Goal: Task Accomplishment & Management: Manage account settings

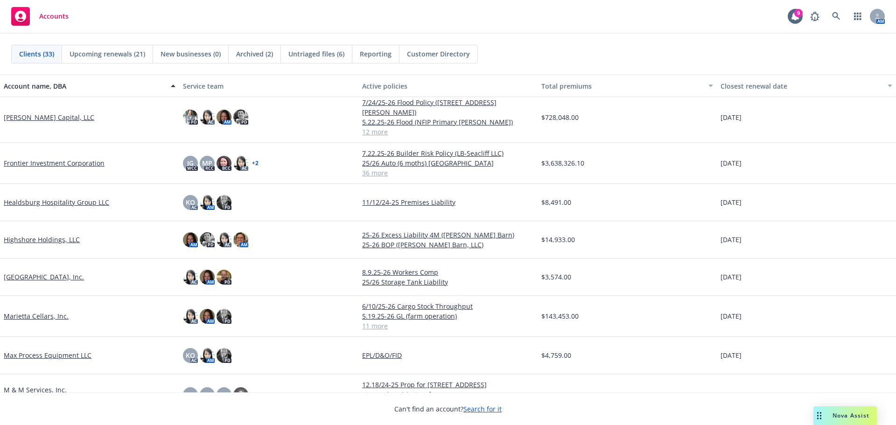
scroll to position [420, 0]
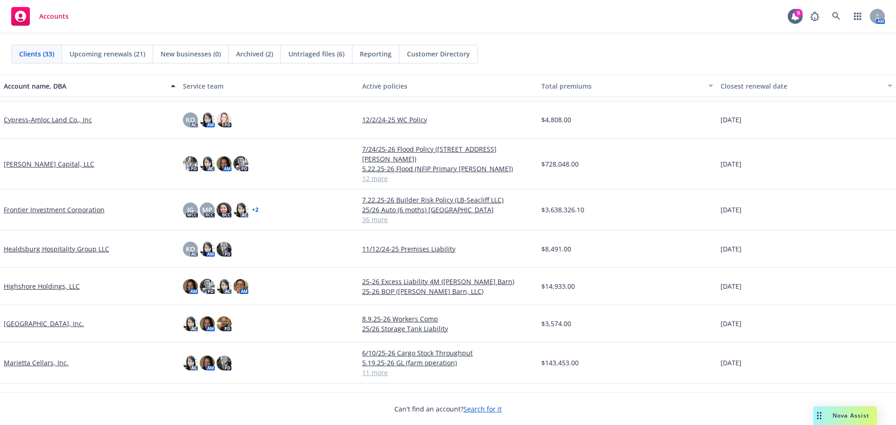
click at [20, 159] on link "[PERSON_NAME] Capital, LLC" at bounding box center [49, 164] width 91 height 10
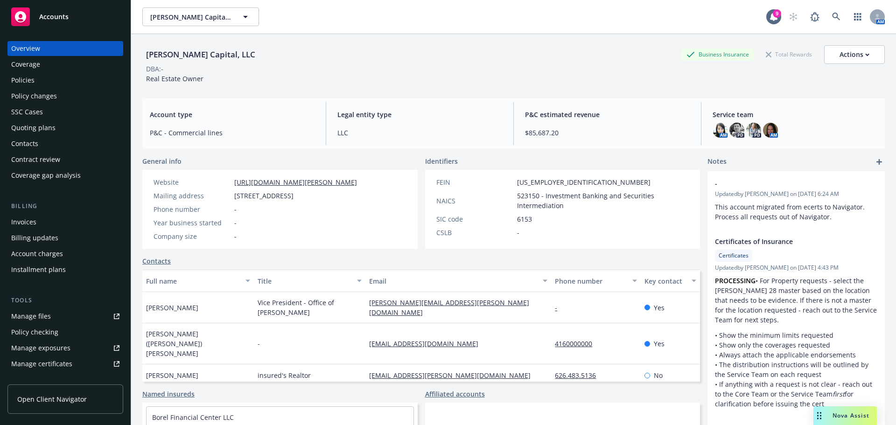
click at [35, 223] on div "Invoices" at bounding box center [23, 222] width 25 height 15
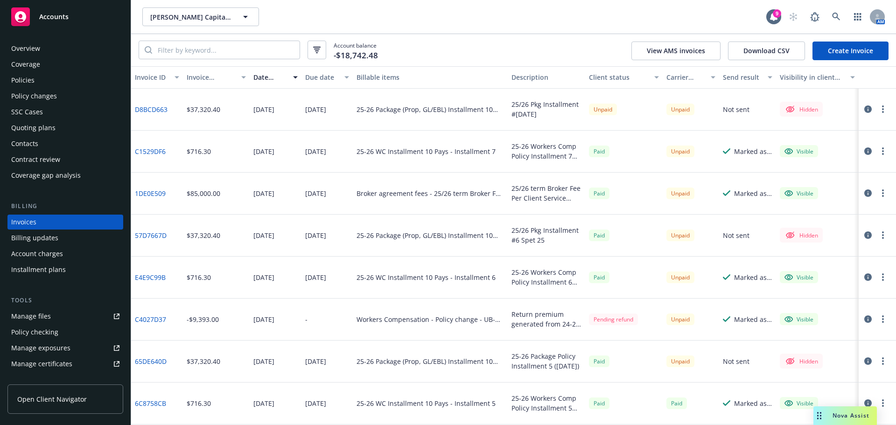
click at [865, 153] on icon "button" at bounding box center [868, 151] width 7 height 7
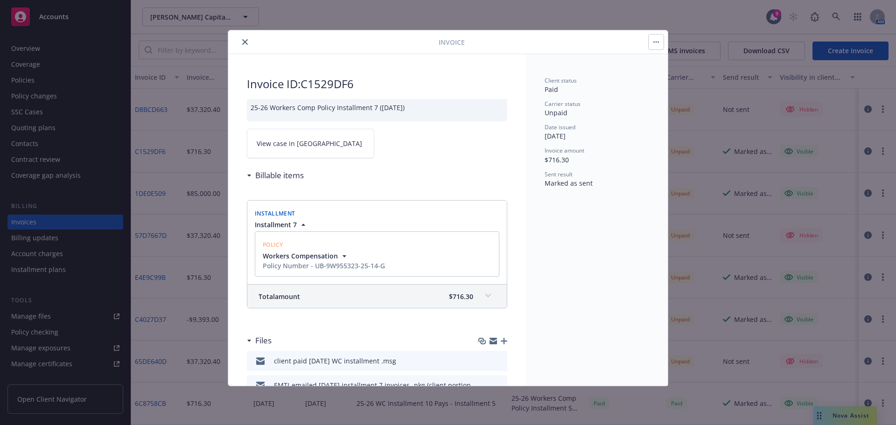
click at [242, 43] on icon "close" at bounding box center [245, 42] width 6 height 6
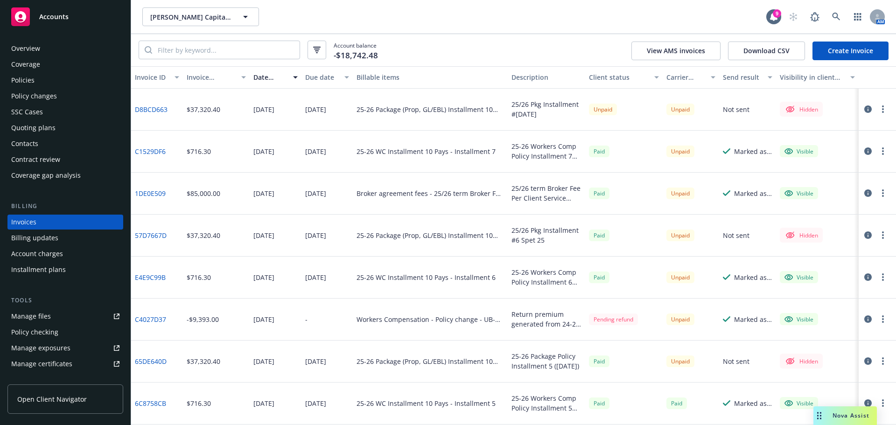
click at [843, 54] on link "Create Invoice" at bounding box center [851, 51] width 76 height 19
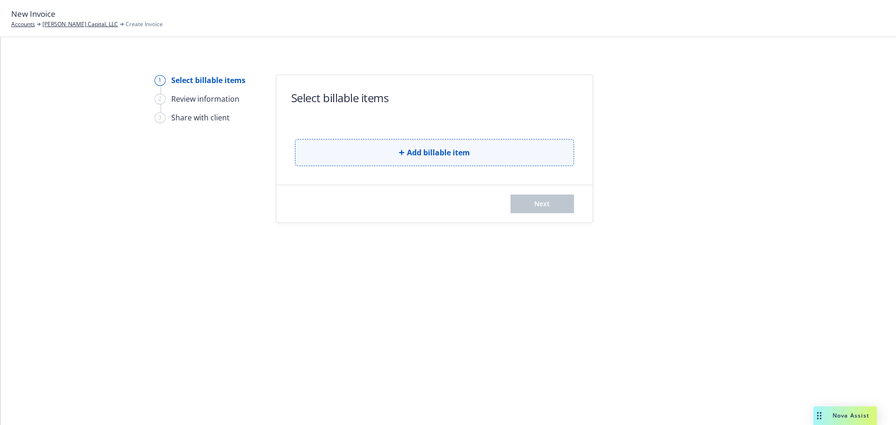
click at [425, 155] on span "Add billable item" at bounding box center [438, 152] width 63 height 11
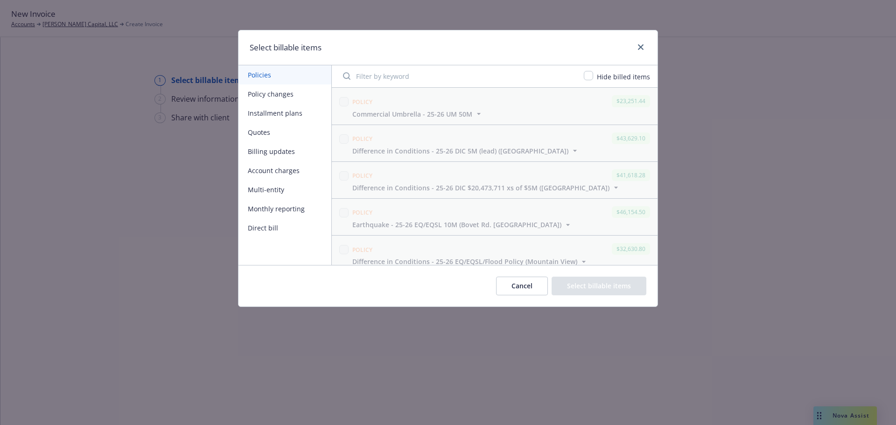
click at [271, 112] on button "Installment plans" at bounding box center [285, 113] width 93 height 19
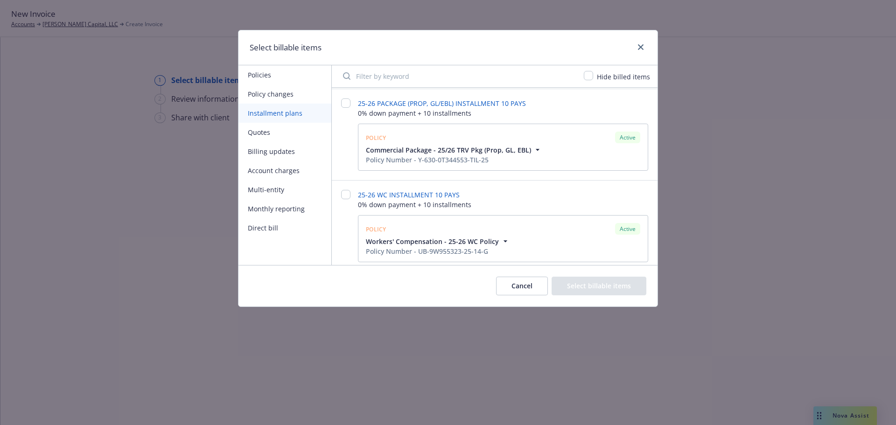
scroll to position [93, 0]
click at [348, 101] on input "checkbox" at bounding box center [345, 100] width 9 height 9
checkbox input "false"
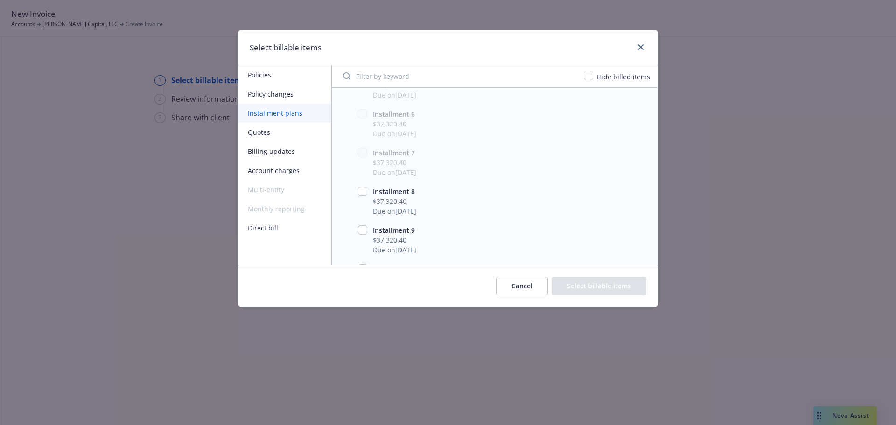
scroll to position [467, 0]
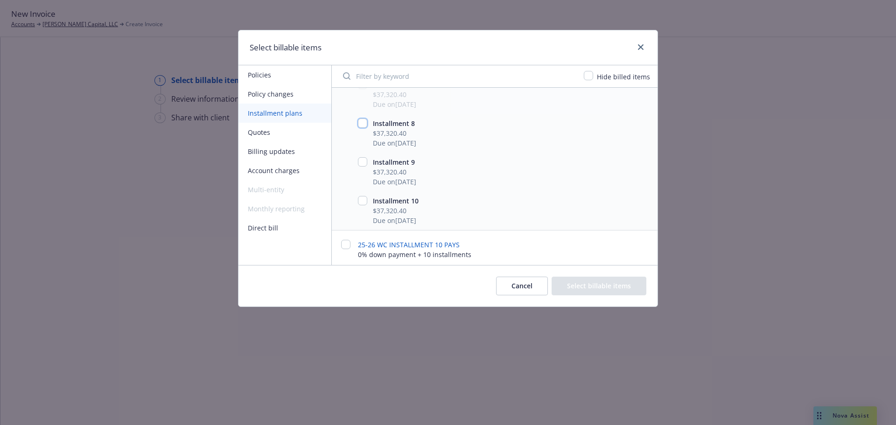
click at [362, 126] on input "checkbox" at bounding box center [362, 123] width 9 height 9
checkbox input "true"
click at [591, 286] on button "Select billable items" at bounding box center [599, 286] width 95 height 19
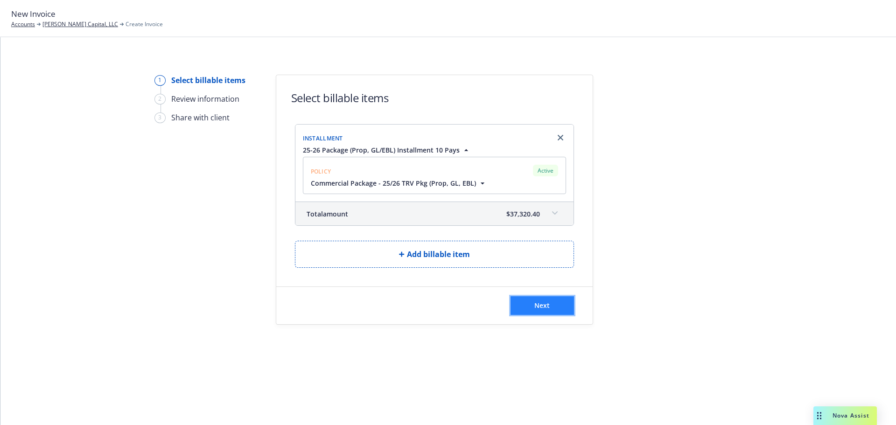
click at [531, 305] on button "Next" at bounding box center [543, 305] width 64 height 19
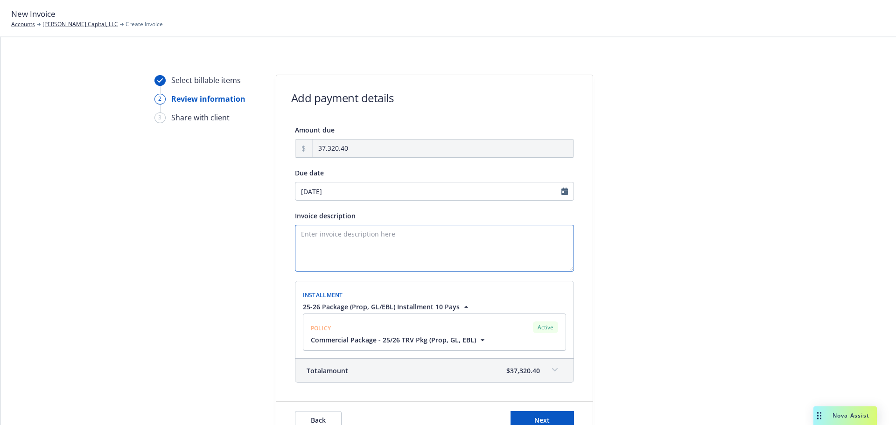
click at [390, 250] on textarea "Invoice description" at bounding box center [434, 248] width 279 height 47
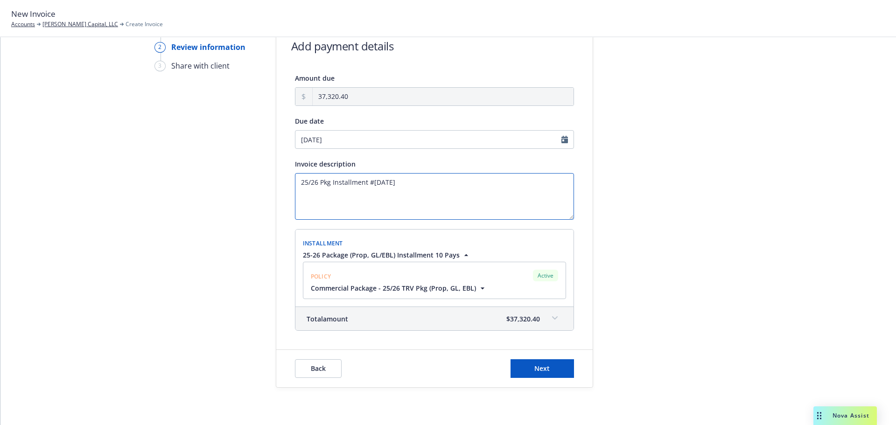
click at [374, 184] on textarea "25/26 Pkg Installment #8 Nov 25" at bounding box center [434, 196] width 279 height 47
type textarea "25/26 Pkg Installment #8/Nov 25"
drag, startPoint x: 528, startPoint y: 366, endPoint x: 523, endPoint y: 366, distance: 4.7
click at [525, 366] on button "Next" at bounding box center [543, 369] width 64 height 19
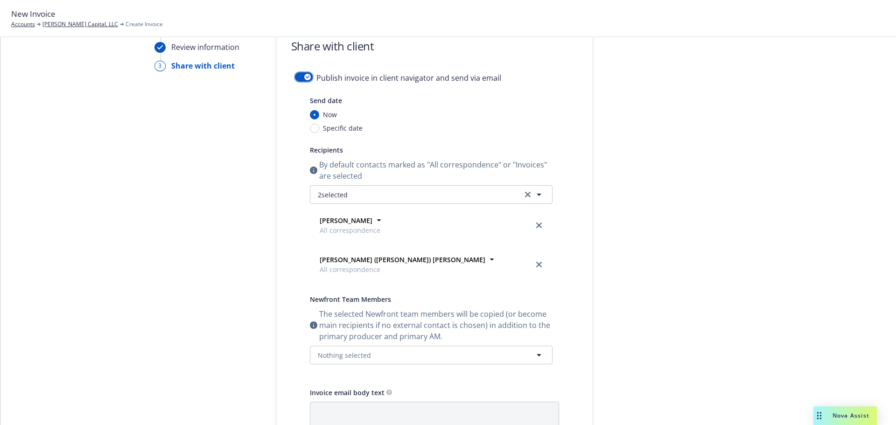
click at [297, 78] on button "button" at bounding box center [304, 76] width 18 height 9
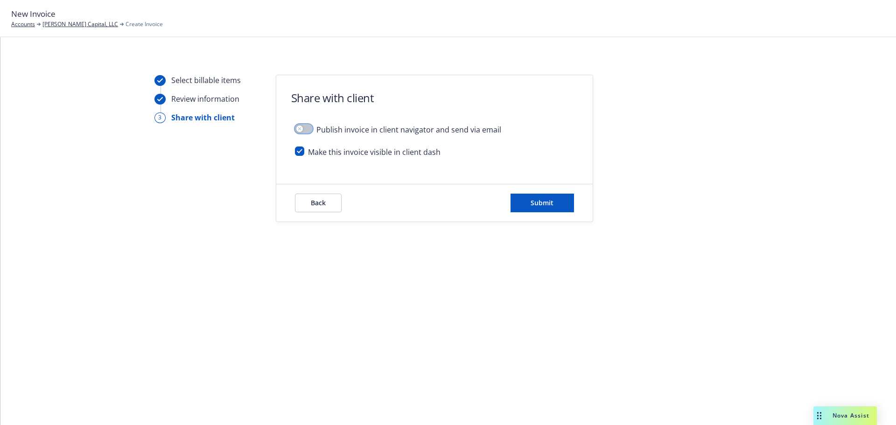
scroll to position [0, 0]
click at [302, 149] on input "checkbox" at bounding box center [299, 151] width 9 height 9
checkbox input "false"
click at [544, 205] on span "Submit" at bounding box center [542, 202] width 23 height 9
